Goal: Information Seeking & Learning: Learn about a topic

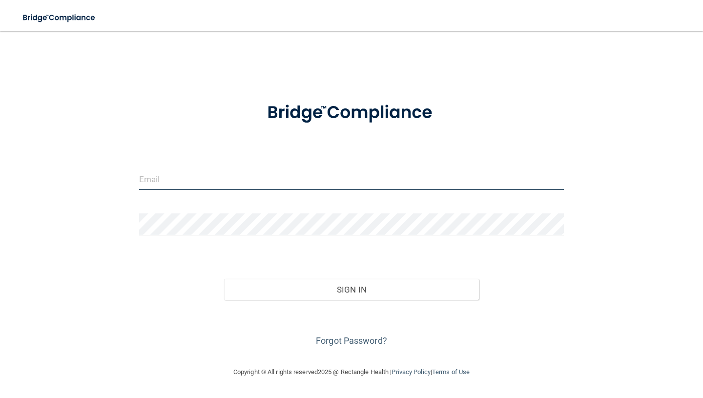
click at [297, 183] on input "email" at bounding box center [351, 179] width 425 height 22
type input "lyzbethmtz9@gmail.com"
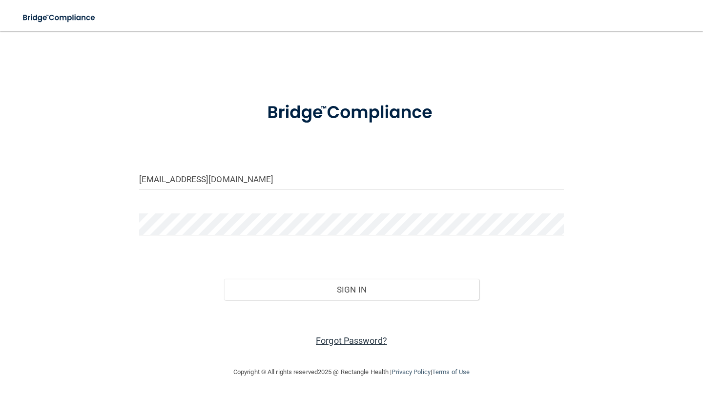
click at [323, 336] on link "Forgot Password?" at bounding box center [351, 340] width 71 height 10
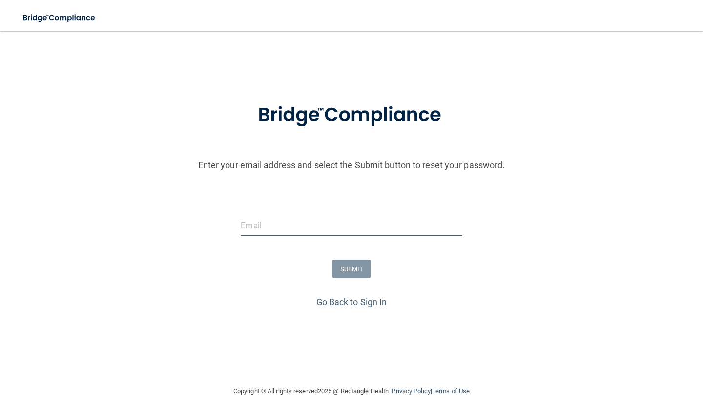
click at [327, 222] on input "email" at bounding box center [351, 225] width 221 height 22
type input "lyzbethmtz9@gmail.com"
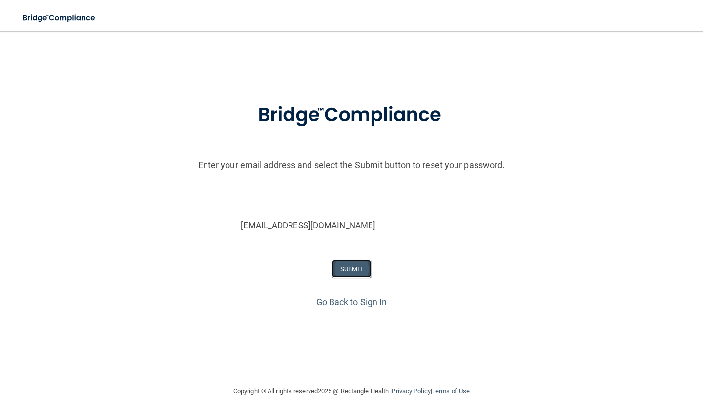
click at [342, 268] on button "SUBMIT" at bounding box center [352, 269] width 40 height 18
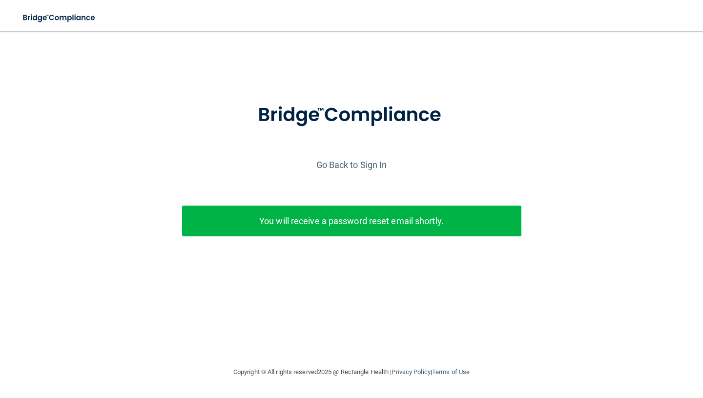
click at [326, 194] on div "Enter your email address and select the Submit button to reset your password. l…" at bounding box center [351, 185] width 693 height 190
click at [324, 218] on p "You will receive a password reset email shortly." at bounding box center [351, 221] width 325 height 16
click at [346, 168] on link "Go Back to Sign In" at bounding box center [351, 165] width 71 height 10
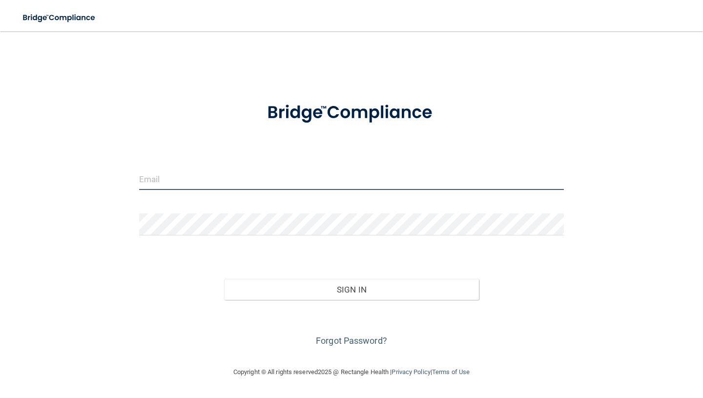
click at [317, 189] on input "email" at bounding box center [351, 179] width 425 height 22
type input "lyzbethmtz9@gmail.com"
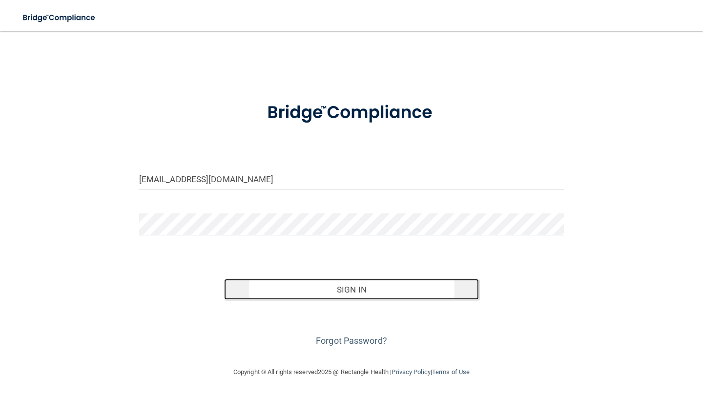
click at [380, 285] on button "Sign In" at bounding box center [351, 289] width 255 height 21
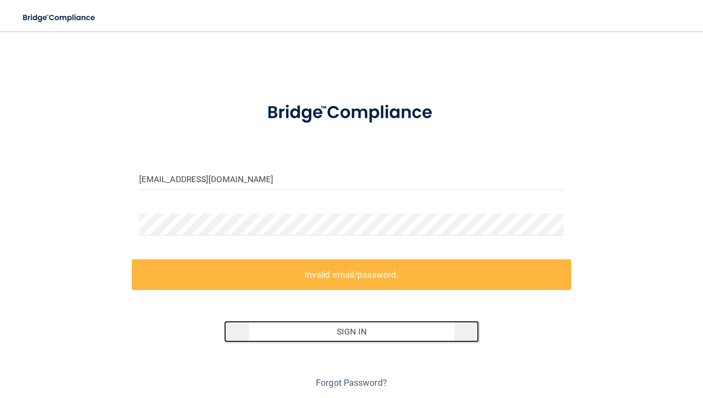
scroll to position [32, 0]
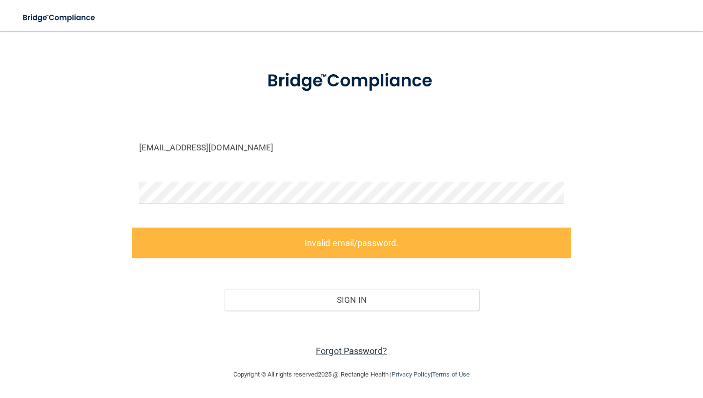
click at [343, 349] on link "Forgot Password?" at bounding box center [351, 351] width 71 height 10
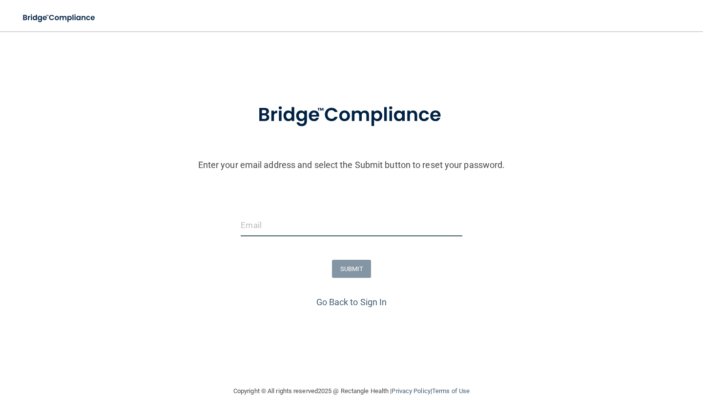
type input "lyzbethmtz9@gmail.com"
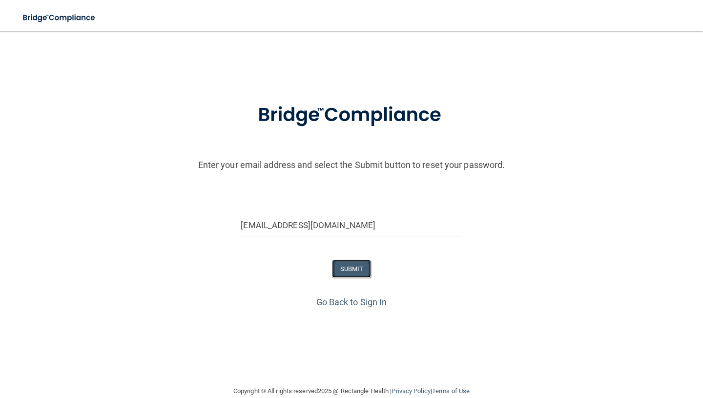
click at [355, 268] on button "SUBMIT" at bounding box center [352, 269] width 40 height 18
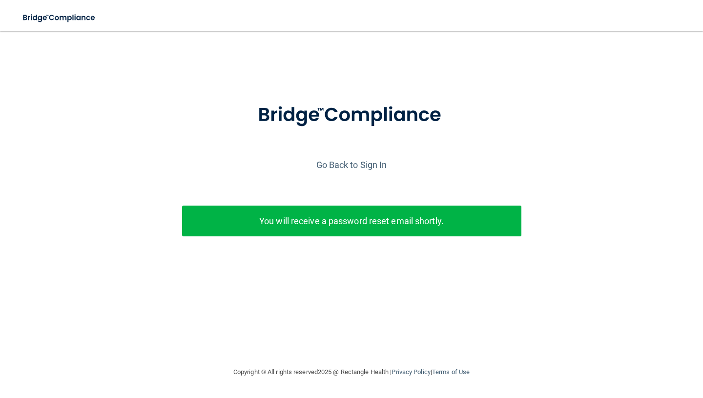
click at [260, 219] on p "You will receive a password reset email shortly." at bounding box center [351, 221] width 325 height 16
click at [372, 159] on div "Go Back to Sign In" at bounding box center [352, 165] width 708 height 16
click at [371, 161] on link "Go Back to Sign In" at bounding box center [351, 165] width 71 height 10
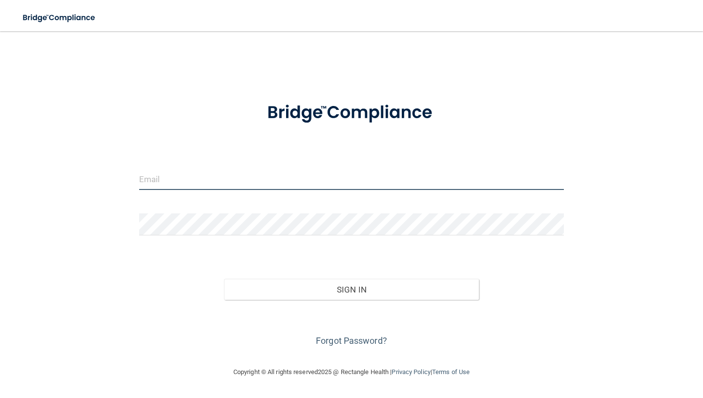
type input "lyzbethmtz9@gmail.com"
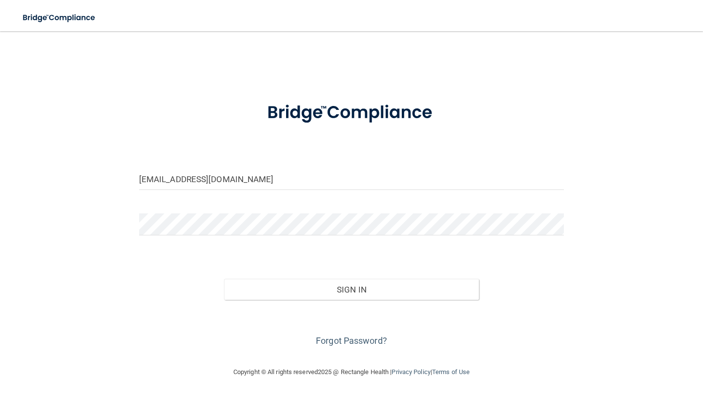
click at [513, 251] on form "lyzbethmtz9@gmail.com Invalid email/password. You don't have permission to acce…" at bounding box center [351, 219] width 425 height 259
click at [367, 338] on link "Forgot Password?" at bounding box center [351, 340] width 71 height 10
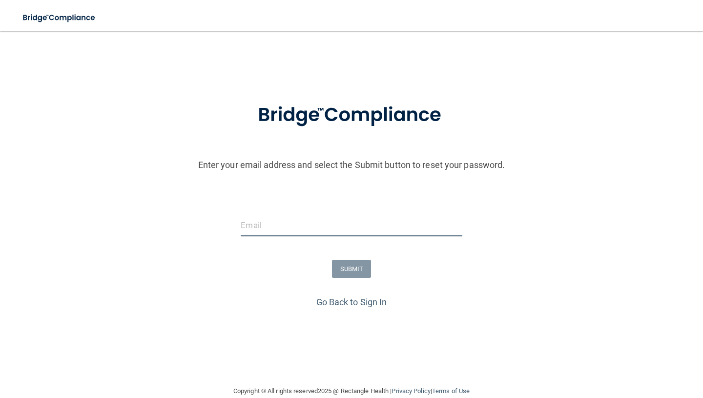
type input "lyzbethmtz9@gmail.com"
click at [360, 228] on input "lyzbethmtz9@gmail.com" at bounding box center [351, 225] width 221 height 22
drag, startPoint x: 360, startPoint y: 228, endPoint x: 270, endPoint y: 226, distance: 89.9
click at [270, 226] on input "lyzbethmtz9@gmail.com" at bounding box center [351, 225] width 221 height 22
type input "[EMAIL_ADDRESS][DOMAIN_NAME]"
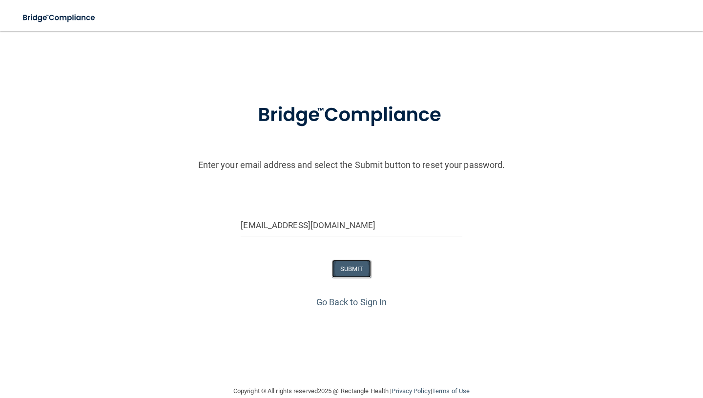
click at [352, 266] on button "SUBMIT" at bounding box center [352, 269] width 40 height 18
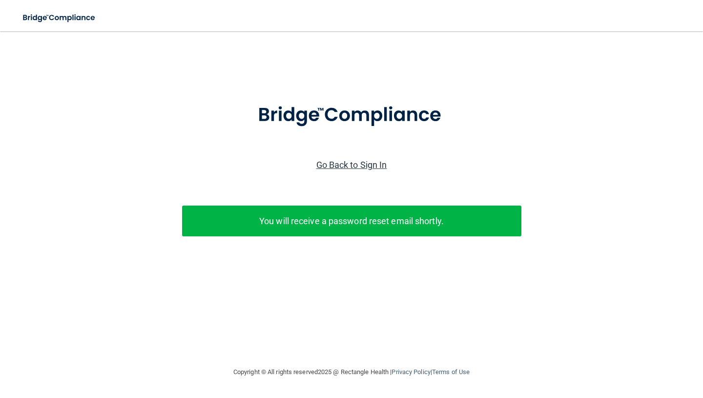
click at [364, 163] on link "Go Back to Sign In" at bounding box center [351, 165] width 71 height 10
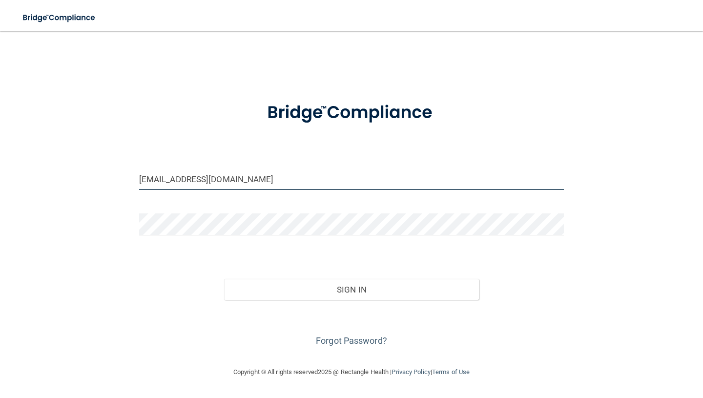
drag, startPoint x: 273, startPoint y: 178, endPoint x: 248, endPoint y: 178, distance: 25.4
click at [248, 178] on input "lyzbethmtz9@gmail.com" at bounding box center [351, 179] width 425 height 22
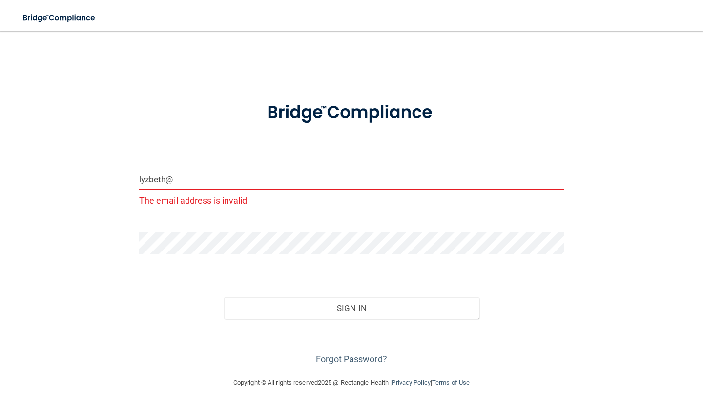
type input "[EMAIL_ADDRESS][DOMAIN_NAME]"
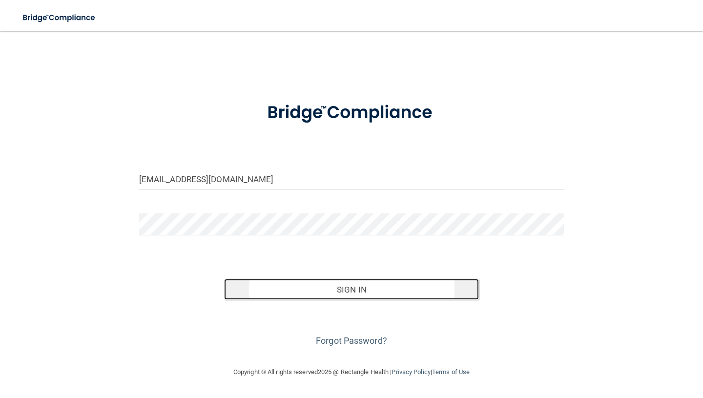
click at [294, 293] on button "Sign In" at bounding box center [351, 289] width 255 height 21
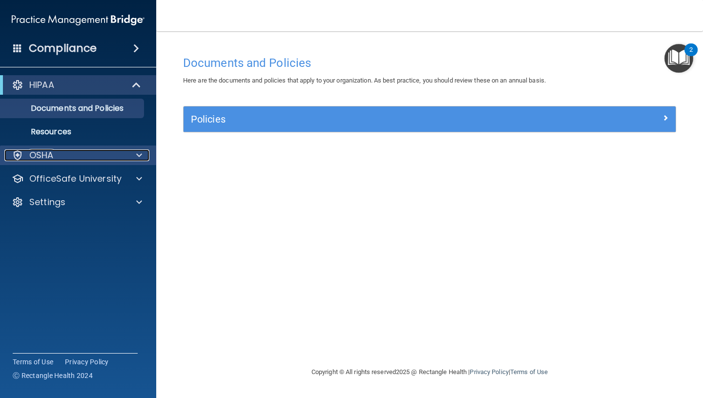
click at [141, 155] on span at bounding box center [139, 155] width 6 height 12
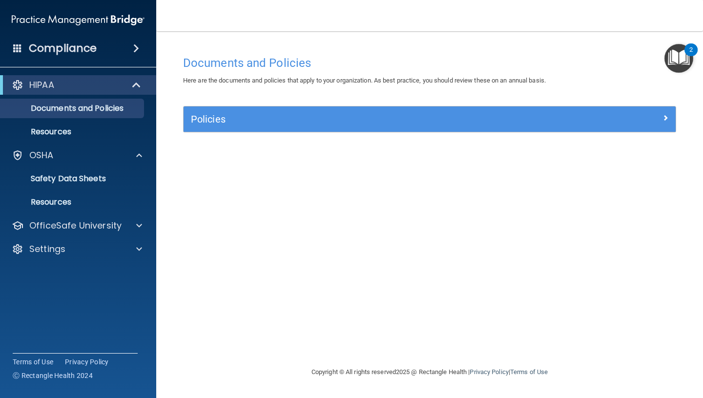
click at [676, 59] on img "Open Resource Center, 2 new notifications" at bounding box center [678, 58] width 29 height 29
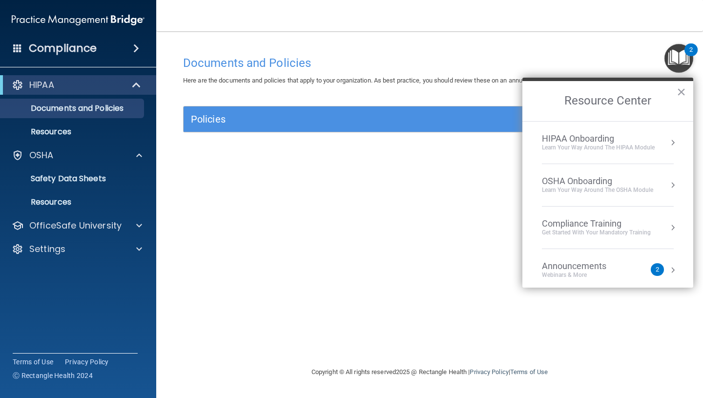
click at [118, 48] on div "Compliance" at bounding box center [78, 48] width 156 height 21
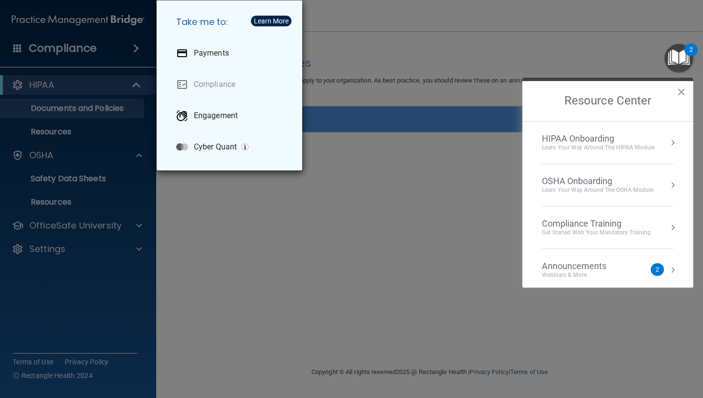
click at [52, 34] on div "Take me to: Payments Compliance Engagement Cyber Quant" at bounding box center [351, 199] width 703 height 398
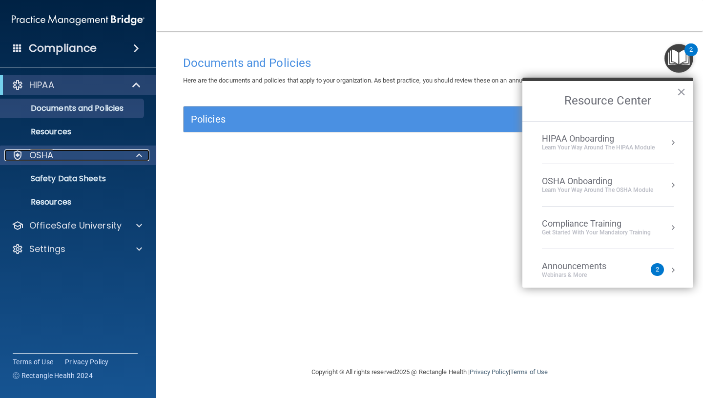
click at [101, 158] on div "OSHA" at bounding box center [64, 155] width 121 height 12
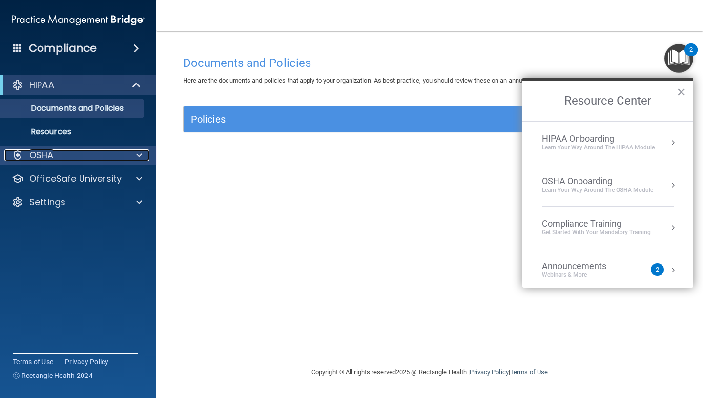
click at [101, 158] on div "OSHA" at bounding box center [64, 155] width 121 height 12
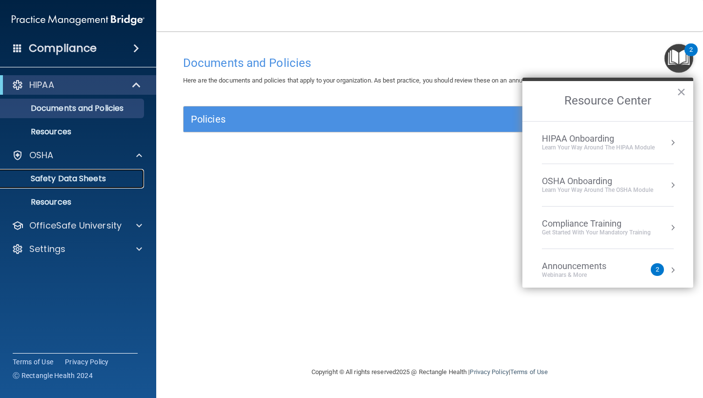
click at [98, 174] on p "Safety Data Sheets" at bounding box center [72, 179] width 133 height 10
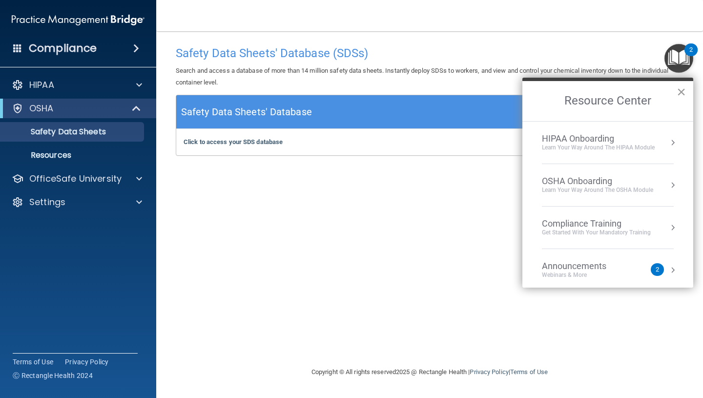
click at [682, 90] on button "×" at bounding box center [681, 92] width 9 height 16
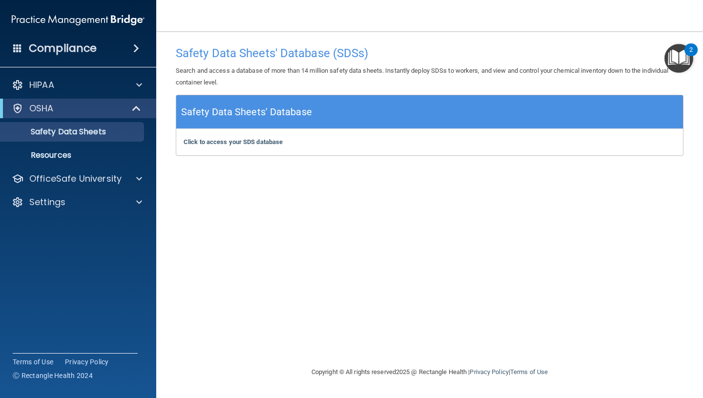
click at [684, 49] on div "2" at bounding box center [690, 49] width 13 height 13
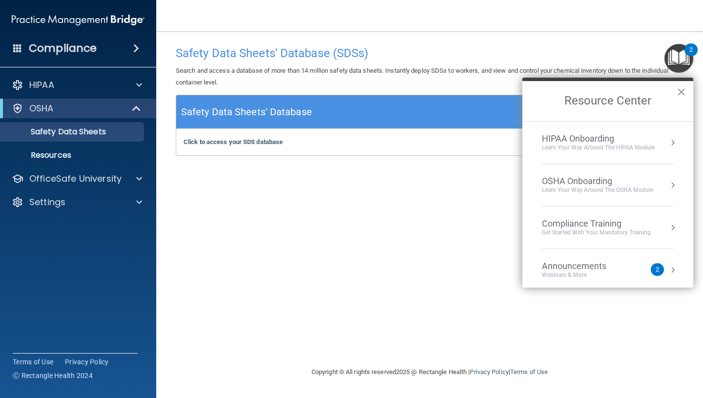
click at [626, 184] on div "OSHA Onboarding" at bounding box center [597, 181] width 111 height 11
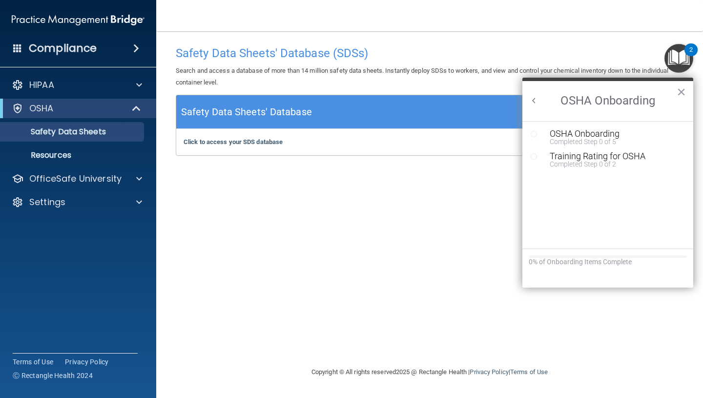
click at [432, 207] on div "Safety Data Sheets' Database (SDSs) Search and access a database of more than 1…" at bounding box center [430, 198] width 508 height 315
click at [590, 135] on div "OSHA Onboarding" at bounding box center [615, 133] width 131 height 9
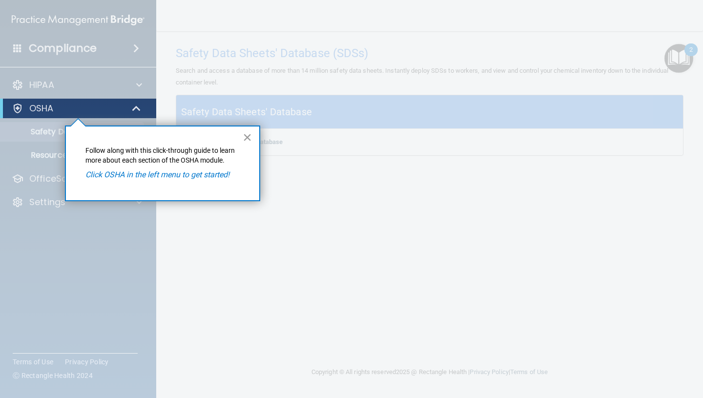
click at [248, 142] on button "×" at bounding box center [247, 137] width 9 height 16
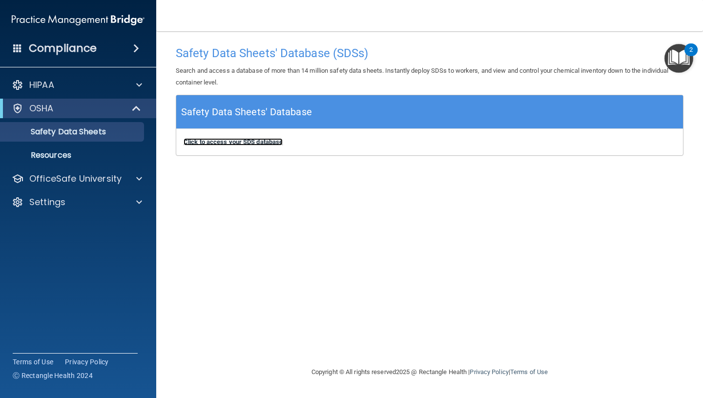
click at [239, 140] on b "Click to access your SDS database" at bounding box center [233, 141] width 99 height 7
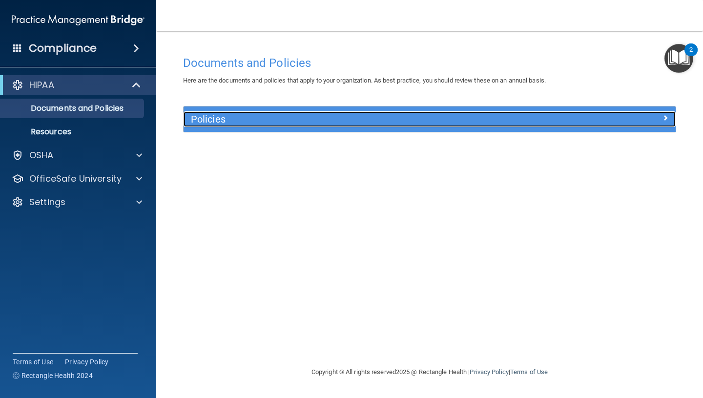
click at [426, 119] on h5 "Policies" at bounding box center [368, 119] width 354 height 11
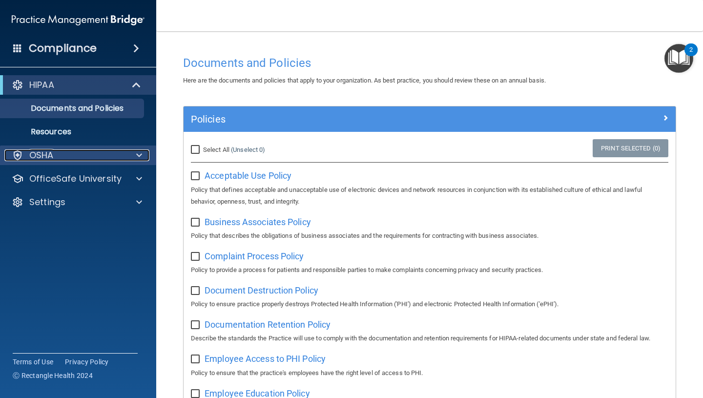
click at [129, 155] on div at bounding box center [137, 155] width 24 height 12
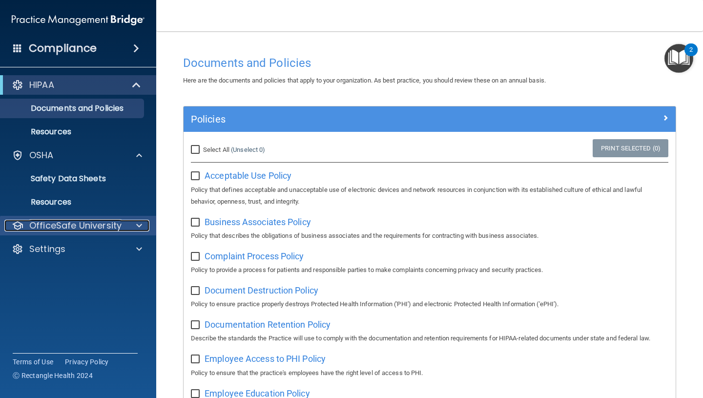
click at [138, 220] on span at bounding box center [139, 226] width 6 height 12
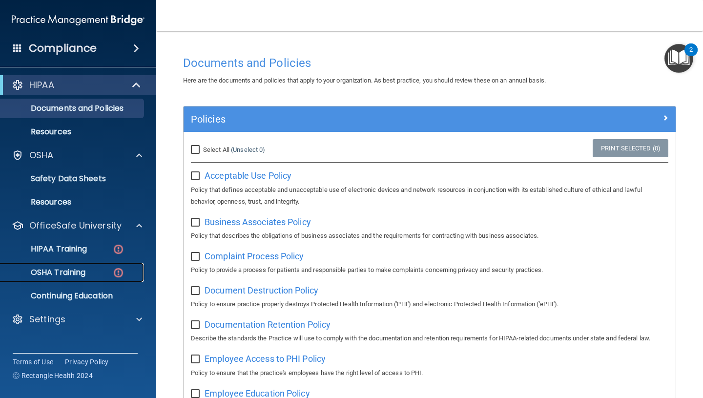
click at [100, 269] on div "OSHA Training" at bounding box center [72, 273] width 133 height 10
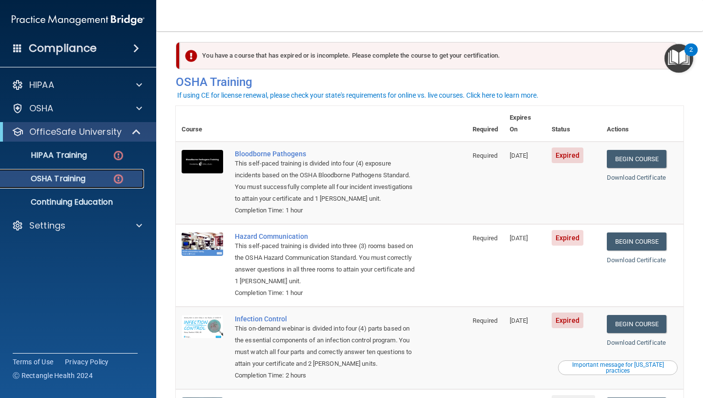
scroll to position [4, 0]
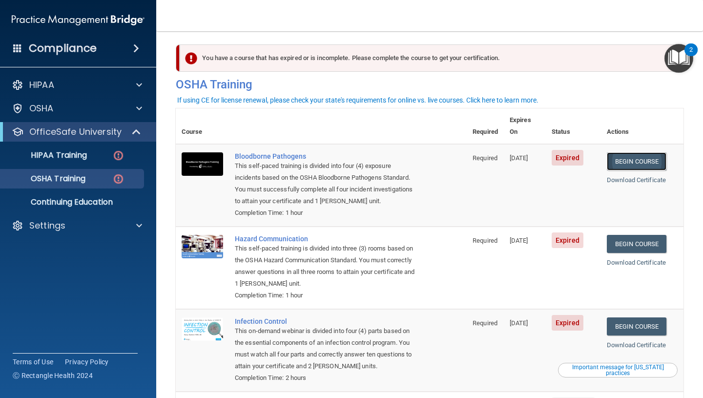
click at [653, 152] on link "Begin Course" at bounding box center [637, 161] width 60 height 18
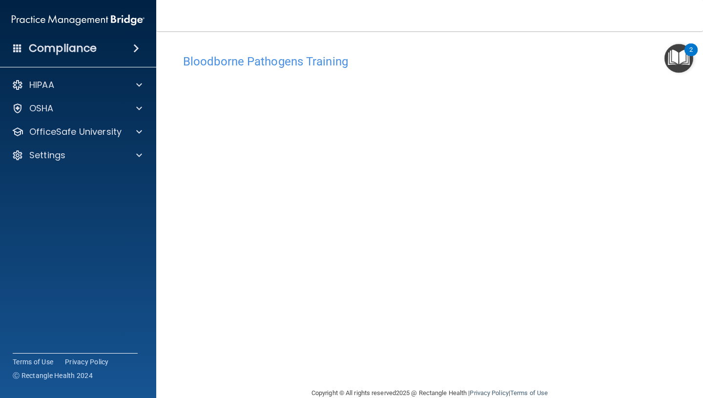
scroll to position [20, 0]
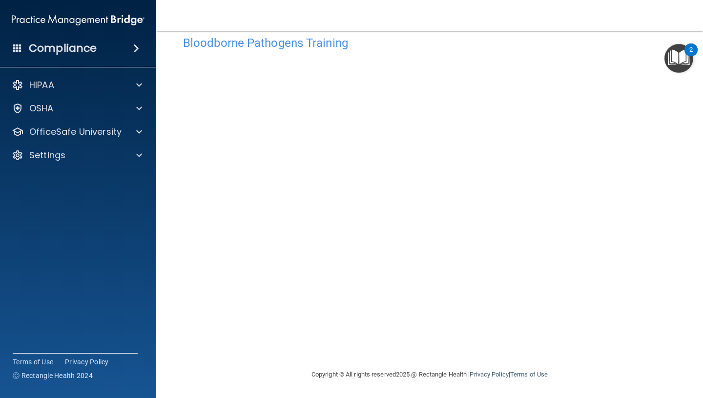
click at [685, 128] on main "Bloodborne Pathogens Training This course doesn’t expire until 08/20/2025. Are …" at bounding box center [429, 214] width 547 height 367
click at [623, 44] on h4 "Bloodborne Pathogens Training" at bounding box center [429, 43] width 493 height 13
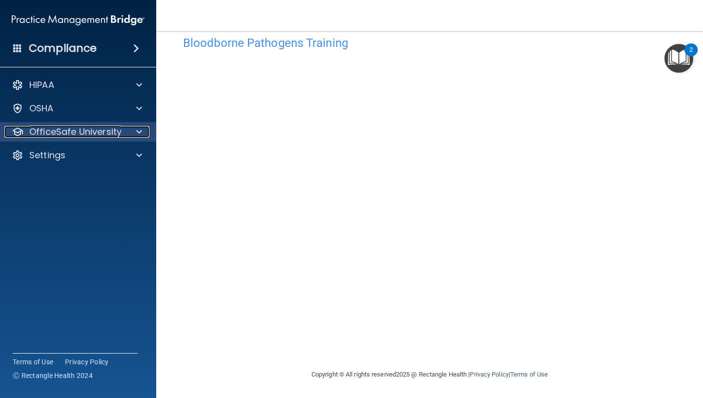
click at [134, 134] on div at bounding box center [137, 132] width 24 height 12
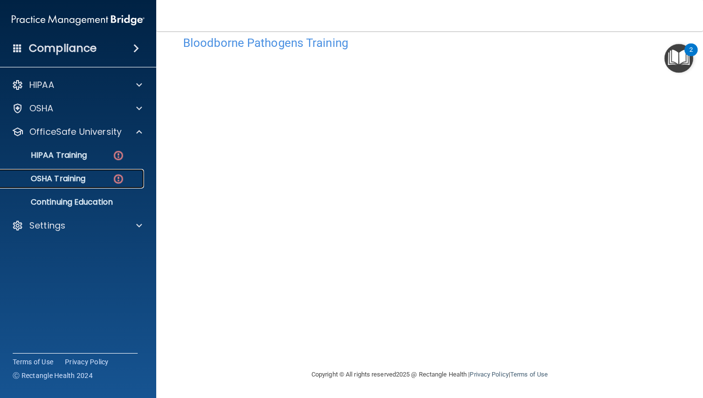
click at [122, 177] on img at bounding box center [118, 179] width 12 height 12
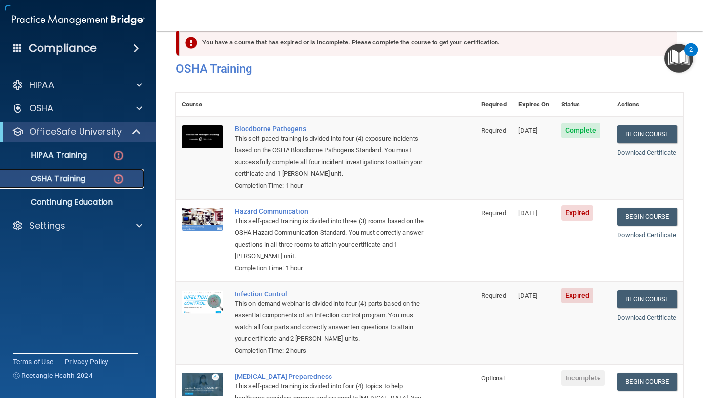
scroll to position [108, 0]
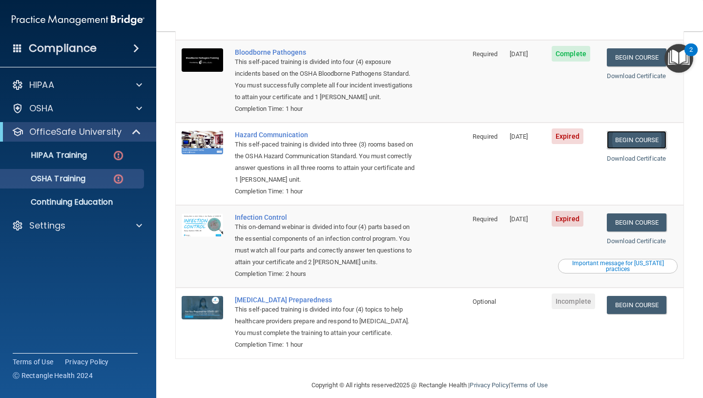
click at [642, 131] on link "Begin Course" at bounding box center [637, 140] width 60 height 18
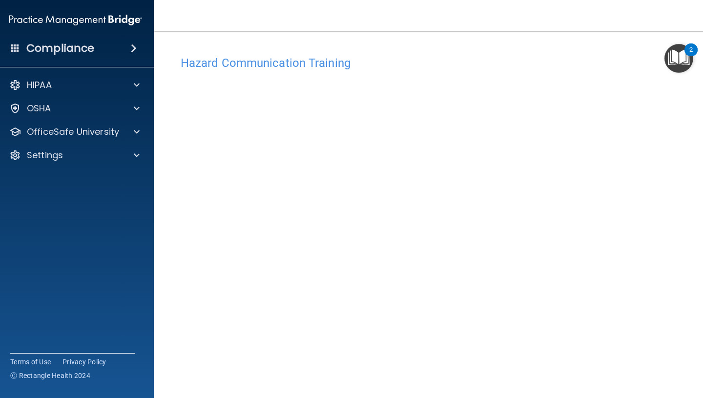
scroll to position [42, 0]
